Goal: Task Accomplishment & Management: Manage account settings

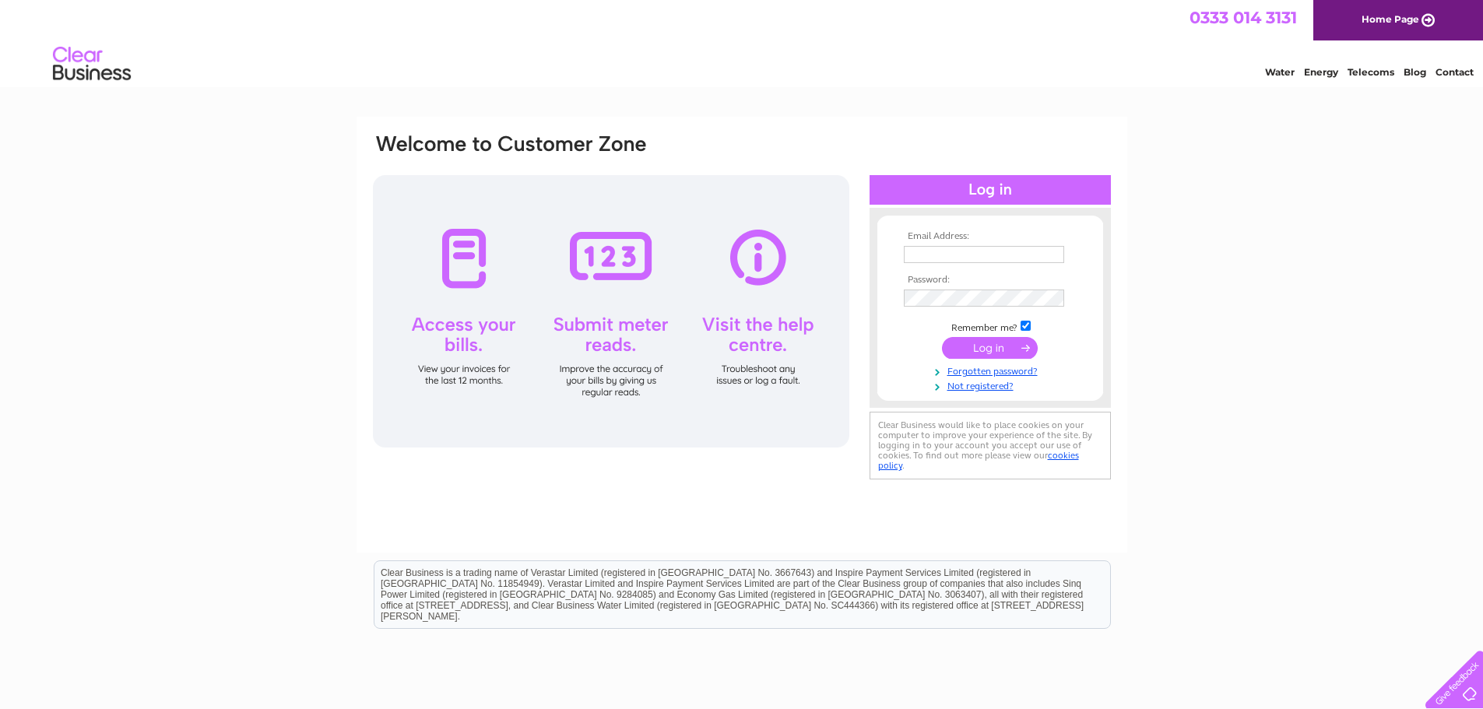
type input "[PERSON_NAME][EMAIL_ADDRESS][DOMAIN_NAME]"
click at [978, 348] on input "submit" at bounding box center [990, 348] width 96 height 22
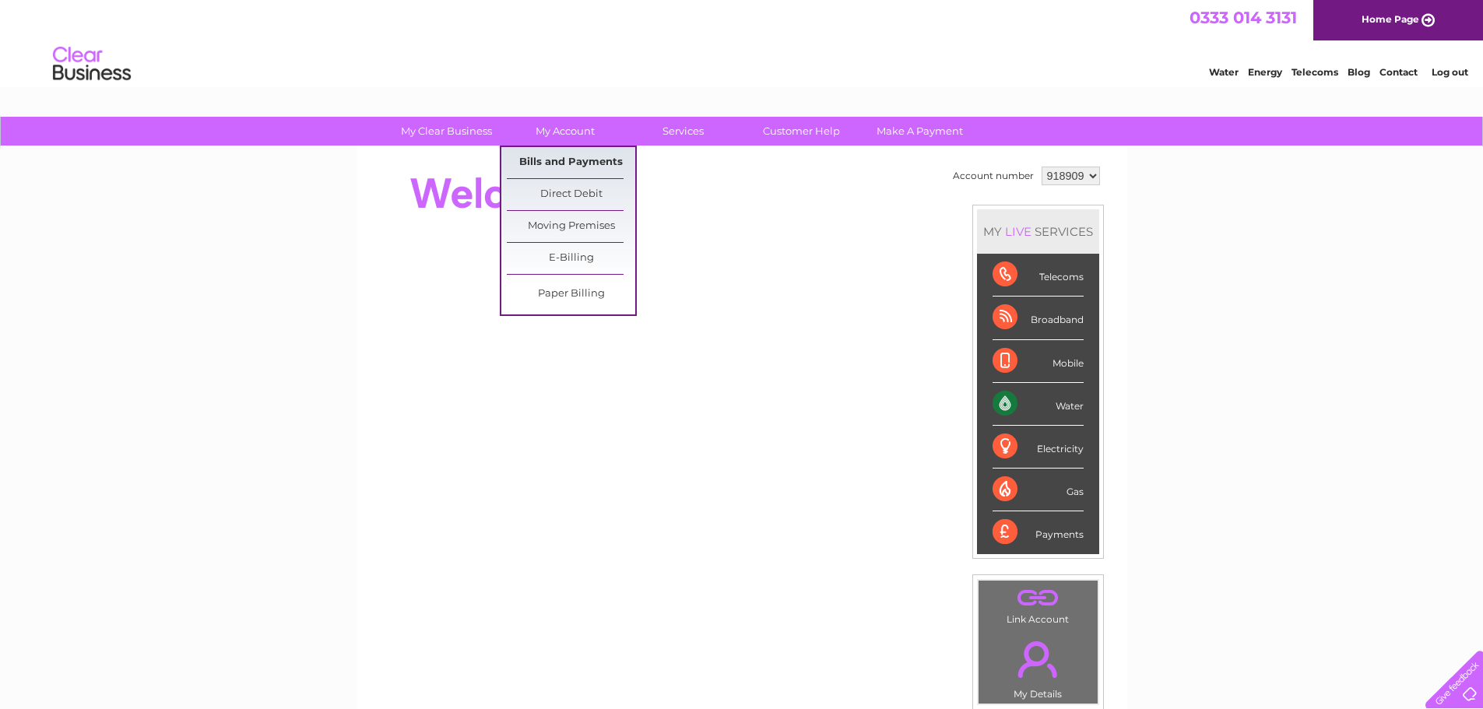
click at [581, 162] on link "Bills and Payments" at bounding box center [571, 162] width 128 height 31
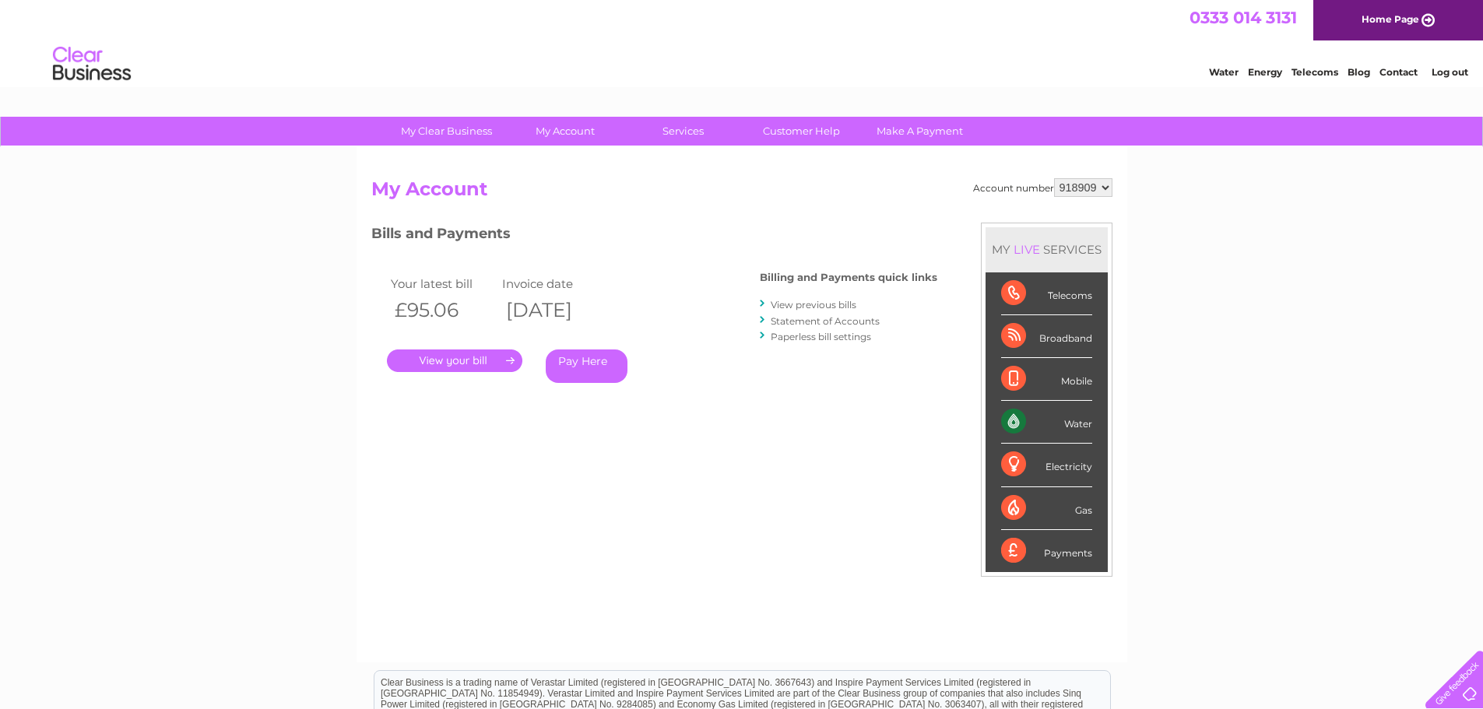
click at [490, 360] on link "." at bounding box center [454, 361] width 135 height 23
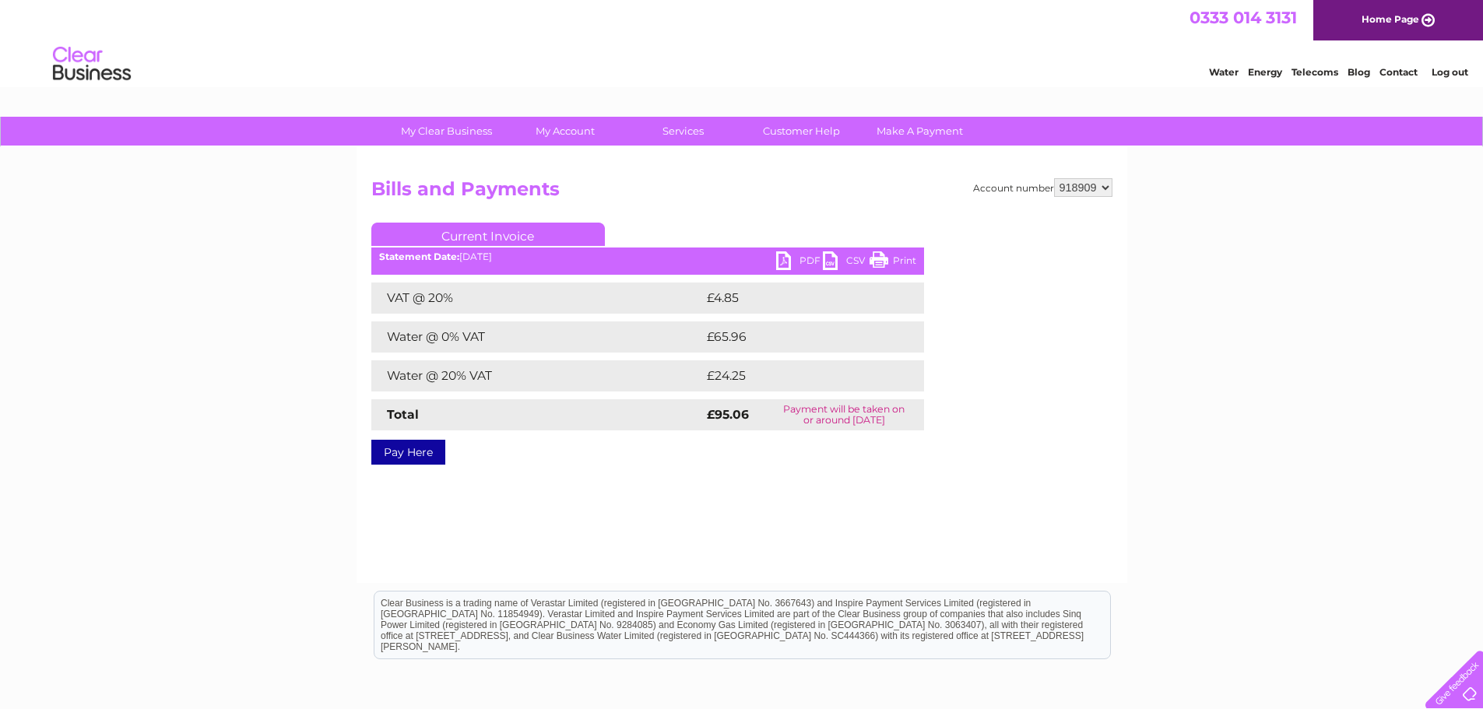
click at [799, 258] on link "PDF" at bounding box center [799, 262] width 47 height 23
